Goal: Task Accomplishment & Management: Manage account settings

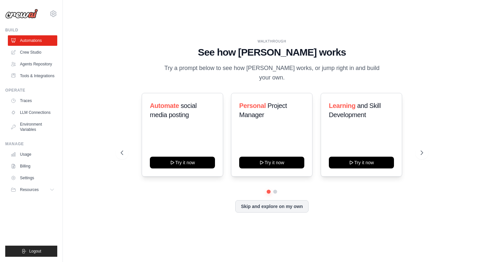
click at [40, 190] on ul "Usage Billing Settings Resources GitHub" at bounding box center [32, 172] width 49 height 46
click at [38, 183] on link "Settings" at bounding box center [33, 178] width 49 height 10
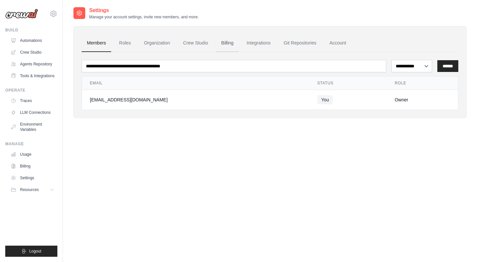
click at [227, 47] on link "Billing" at bounding box center [227, 43] width 23 height 18
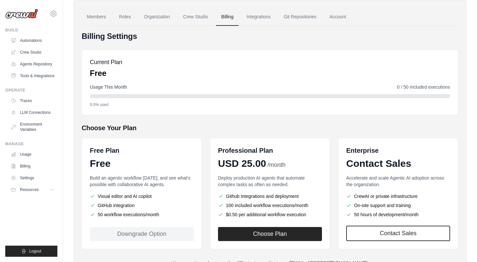
scroll to position [26, 0]
